Goal: Task Accomplishment & Management: Manage account settings

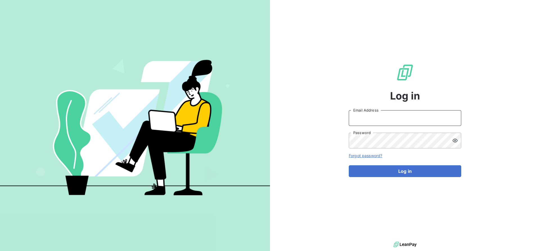
click at [403, 114] on input "Email Address" at bounding box center [405, 118] width 113 height 16
type input "[EMAIL_ADDRESS][DOMAIN_NAME]"
click at [349, 166] on button "Log in" at bounding box center [405, 172] width 113 height 12
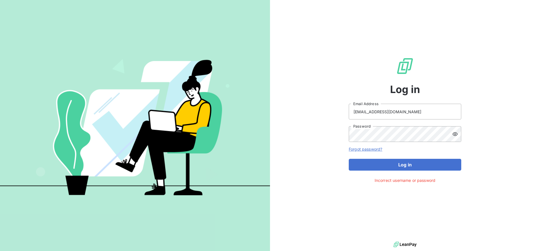
click at [389, 174] on div "Log in [EMAIL_ADDRESS][DOMAIN_NAME] Email Address Password Forgot password? Log…" at bounding box center [405, 120] width 113 height 241
click at [388, 168] on button "Log in" at bounding box center [405, 165] width 113 height 12
click at [384, 162] on button "Log in" at bounding box center [405, 165] width 113 height 12
click at [389, 160] on button "Log in" at bounding box center [405, 165] width 113 height 12
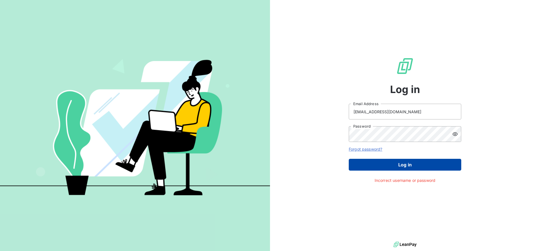
click at [390, 162] on button "Log in" at bounding box center [405, 165] width 113 height 12
drag, startPoint x: 397, startPoint y: 162, endPoint x: 407, endPoint y: 146, distance: 18.9
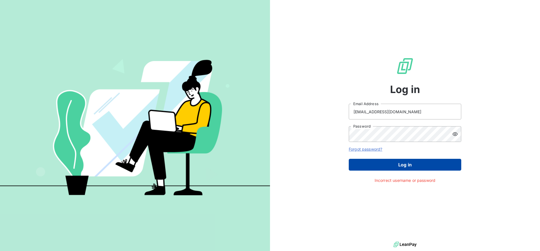
click at [397, 162] on button "Log in" at bounding box center [405, 165] width 113 height 12
click at [381, 163] on button "Log in" at bounding box center [405, 165] width 113 height 12
